Goal: Task Accomplishment & Management: Use online tool/utility

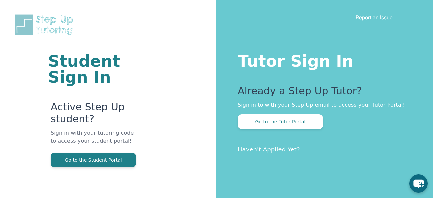
scroll to position [40, 0]
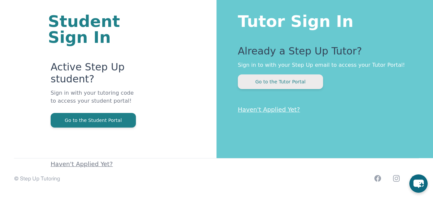
click at [268, 85] on button "Go to the Tutor Portal" at bounding box center [280, 82] width 85 height 15
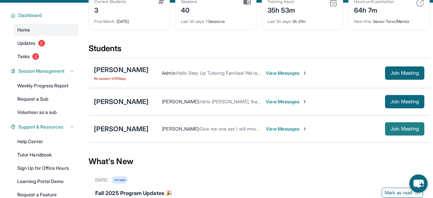
click at [404, 127] on span "Join Meeting" at bounding box center [404, 129] width 29 height 4
click at [135, 124] on div "[PERSON_NAME]" at bounding box center [121, 128] width 55 height 9
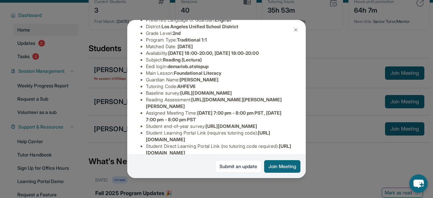
scroll to position [66, 4]
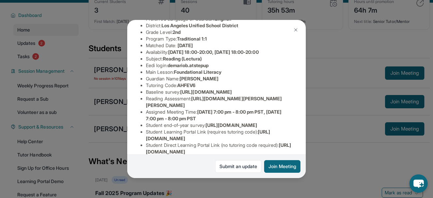
click at [182, 95] on span "[URL][DOMAIN_NAME]" at bounding box center [206, 92] width 52 height 6
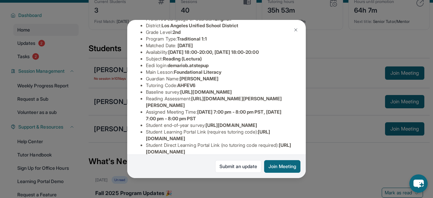
drag, startPoint x: 142, startPoint y: 99, endPoint x: 309, endPoint y: 113, distance: 167.3
click at [309, 113] on div "[PERSON_NAME] Guardian: [PERSON_NAME] Student Information [URL][DOMAIN_NAME] Pr…" at bounding box center [216, 99] width 433 height 198
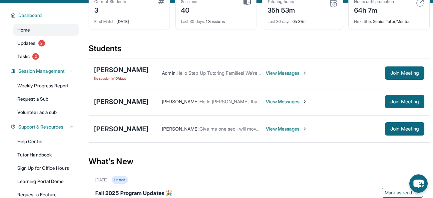
copy span "[URL][DOMAIN_NAME]"
click at [125, 127] on div "[PERSON_NAME]" at bounding box center [121, 128] width 55 height 9
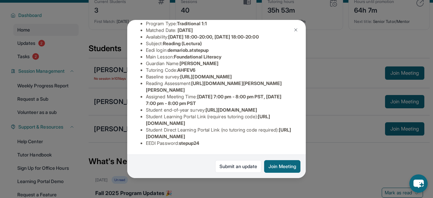
scroll to position [85, 242]
drag, startPoint x: 145, startPoint y: 79, endPoint x: 304, endPoint y: 90, distance: 159.1
click at [304, 90] on div "[PERSON_NAME] Guardian: [PERSON_NAME] Student Information [URL][DOMAIN_NAME] Pr…" at bounding box center [216, 99] width 178 height 159
copy span "[URL][DOMAIN_NAME]"
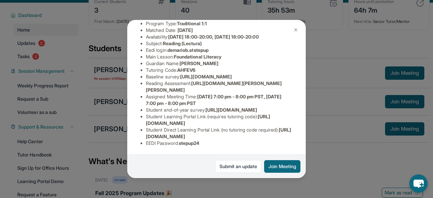
drag, startPoint x: 195, startPoint y: 95, endPoint x: 333, endPoint y: 100, distance: 138.2
click at [333, 100] on div "[PERSON_NAME] Guardian: [PERSON_NAME] Student Information [URL][DOMAIN_NAME] Pr…" at bounding box center [216, 99] width 433 height 198
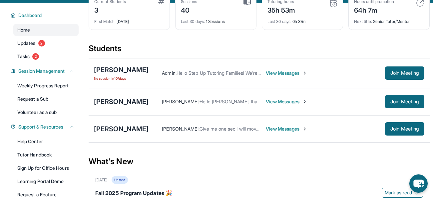
copy span "[URL][DOMAIN_NAME][PERSON_NAME][PERSON_NAME]"
click at [134, 126] on div "[PERSON_NAME]" at bounding box center [121, 128] width 55 height 9
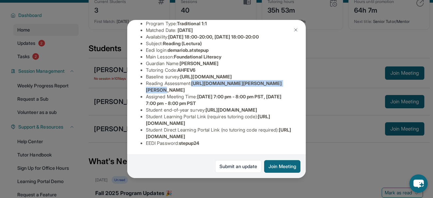
scroll to position [89, 72]
drag, startPoint x: 195, startPoint y: 96, endPoint x: 240, endPoint y: 101, distance: 45.3
click at [240, 101] on div "[PERSON_NAME] Guardian: [PERSON_NAME] Student Information [URL][DOMAIN_NAME] Pr…" at bounding box center [216, 99] width 178 height 159
copy span "[URL][DOMAIN_NAME][PERSON_NAME][PERSON_NAME]"
